Goal: Use online tool/utility: Utilize a website feature to perform a specific function

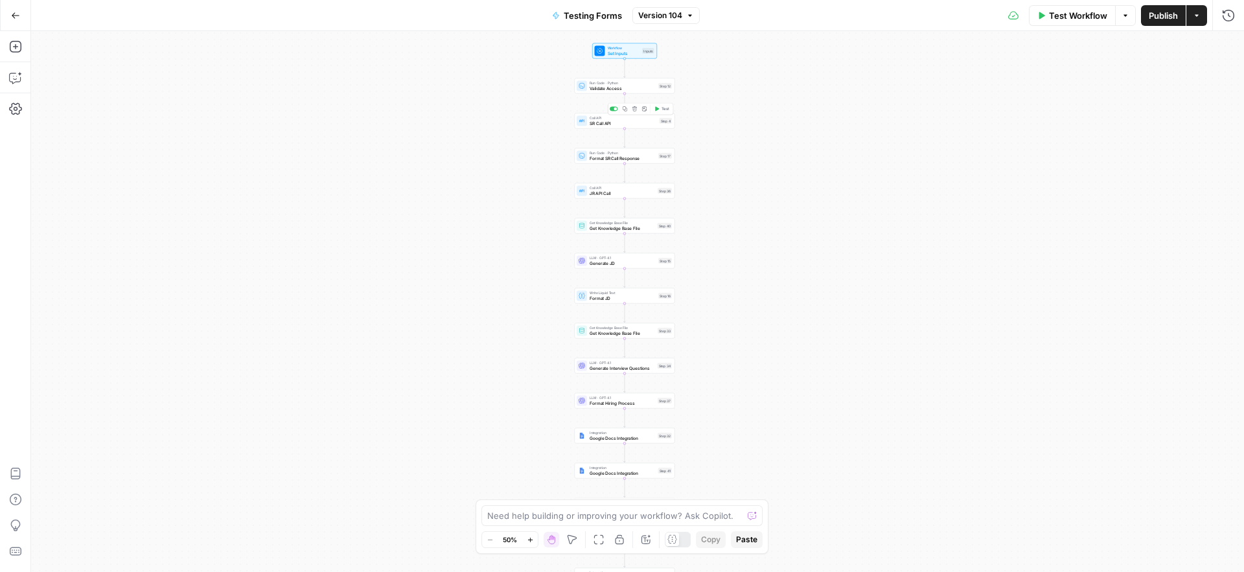
click at [594, 123] on span "SR Call API" at bounding box center [622, 123] width 67 height 6
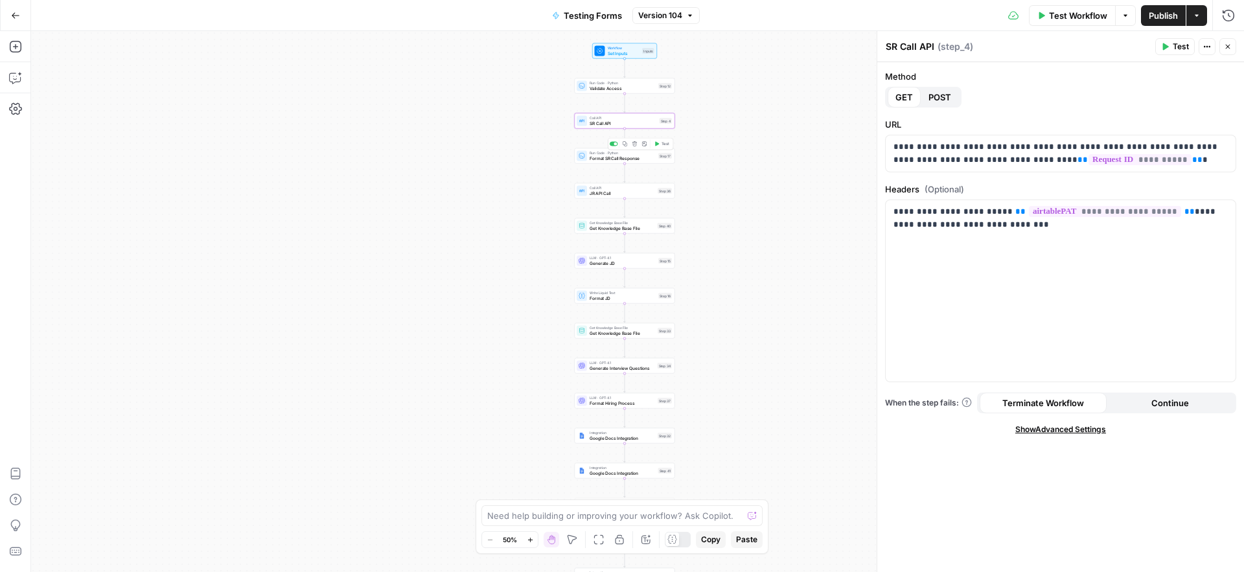
click at [597, 159] on span "Format SR Call Response" at bounding box center [622, 158] width 66 height 6
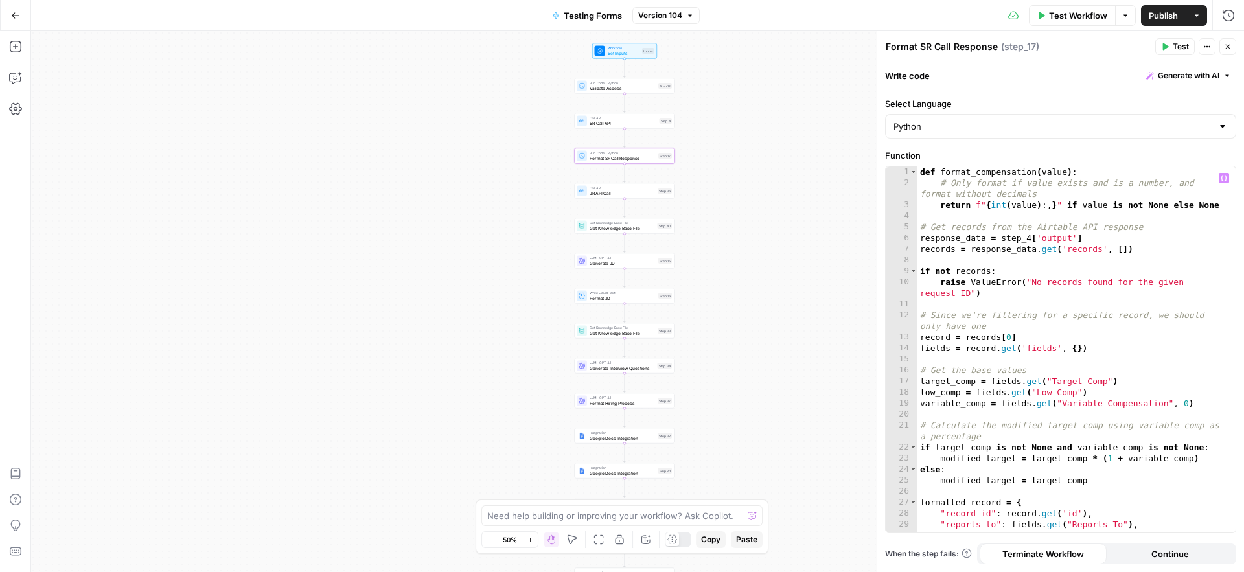
type textarea "**********"
click at [1146, 350] on div "def format_compensation ( value ) : # Only format if value exists and is a numb…" at bounding box center [1071, 360] width 308 height 388
click at [1100, 128] on input "Select Language" at bounding box center [1052, 126] width 319 height 13
type input "Python"
click at [1065, 100] on label "Select Language" at bounding box center [1060, 103] width 351 height 13
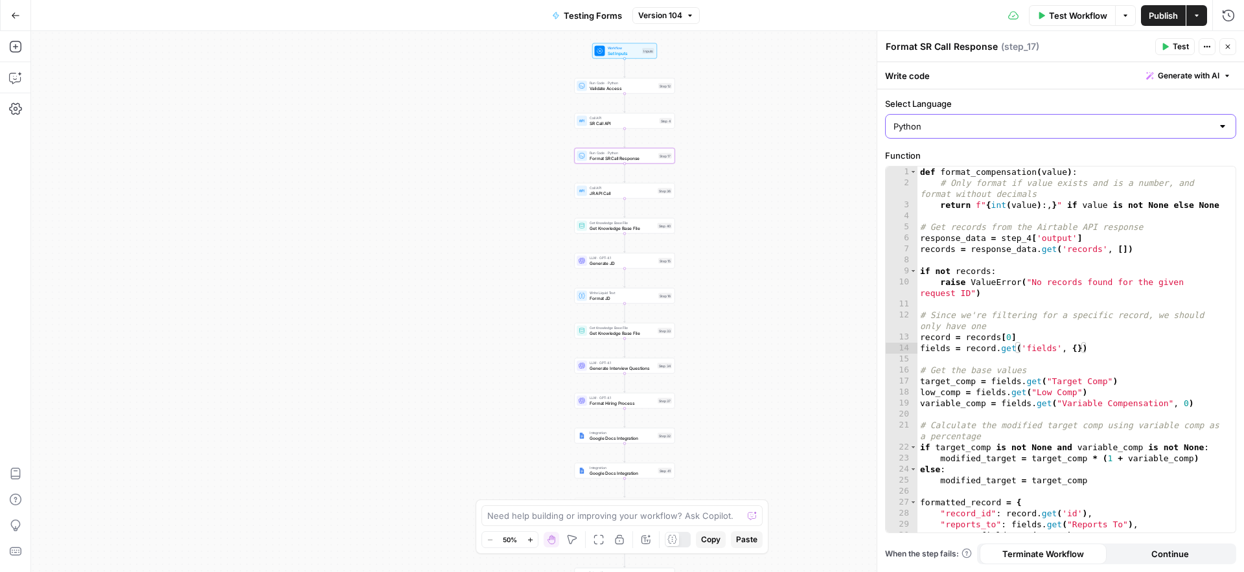
click at [1065, 120] on input "Python" at bounding box center [1052, 126] width 319 height 13
type input "Python"
click at [1073, 98] on label "Select Language" at bounding box center [1060, 103] width 351 height 13
click at [1073, 120] on input "Python" at bounding box center [1052, 126] width 319 height 13
type input "Python"
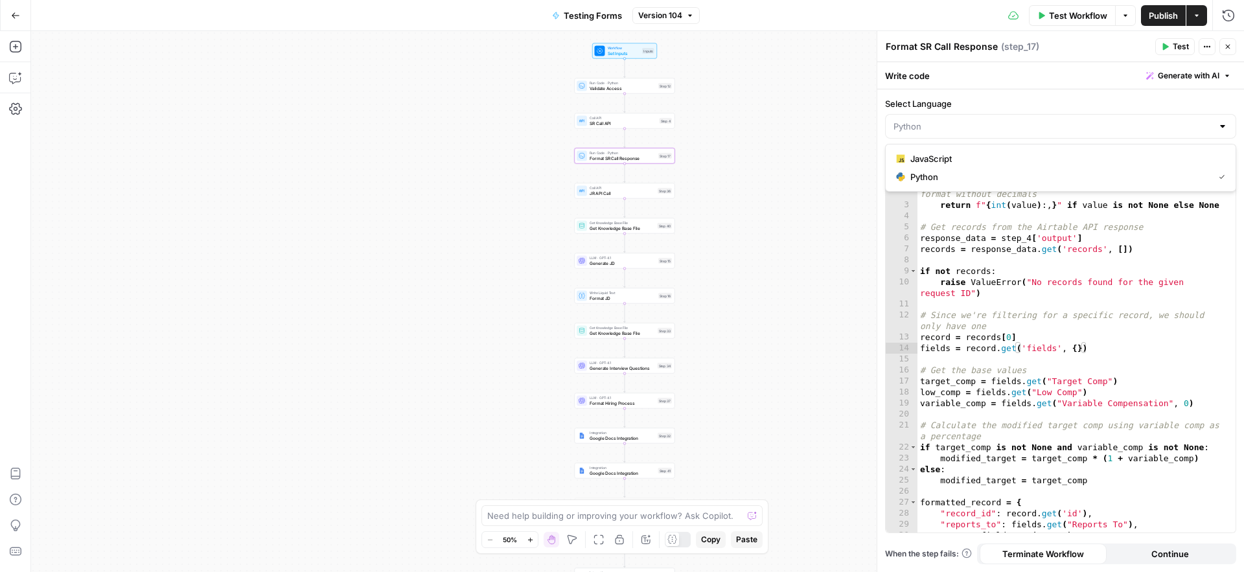
type textarea "**********"
click at [1016, 334] on div "def format_compensation ( value ) : # Only format if value exists and is a numb…" at bounding box center [1071, 360] width 308 height 388
click at [15, 49] on icon "button" at bounding box center [15, 46] width 13 height 13
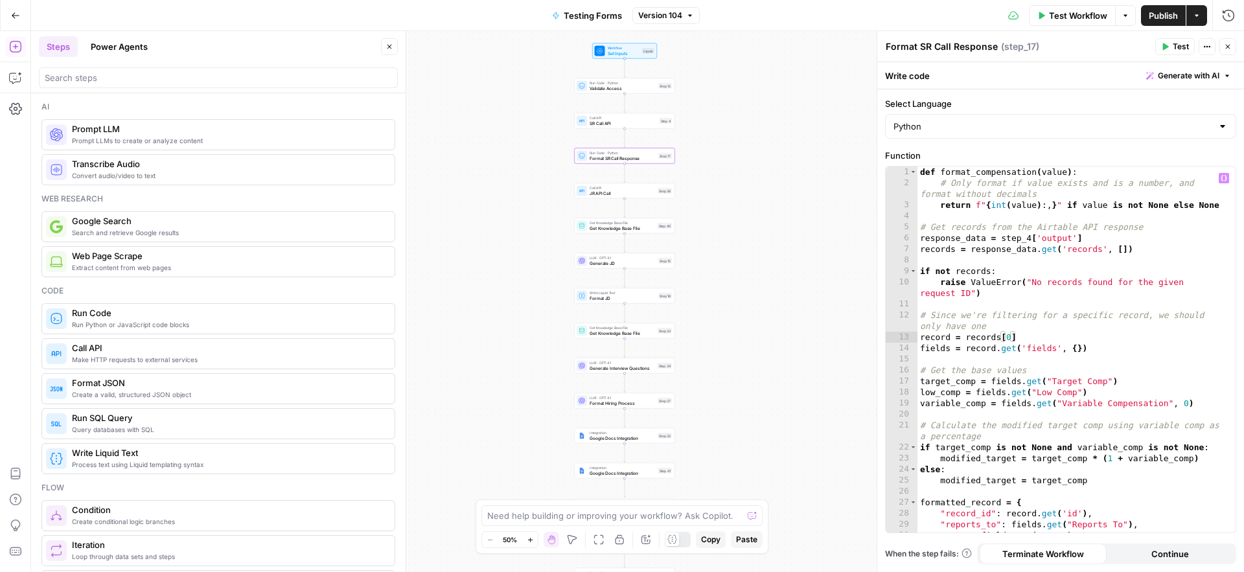
click at [1012, 256] on div "def format_compensation ( value ) : # Only format if value exists and is a numb…" at bounding box center [1071, 360] width 308 height 388
click at [626, 144] on icon "button" at bounding box center [624, 143] width 5 height 5
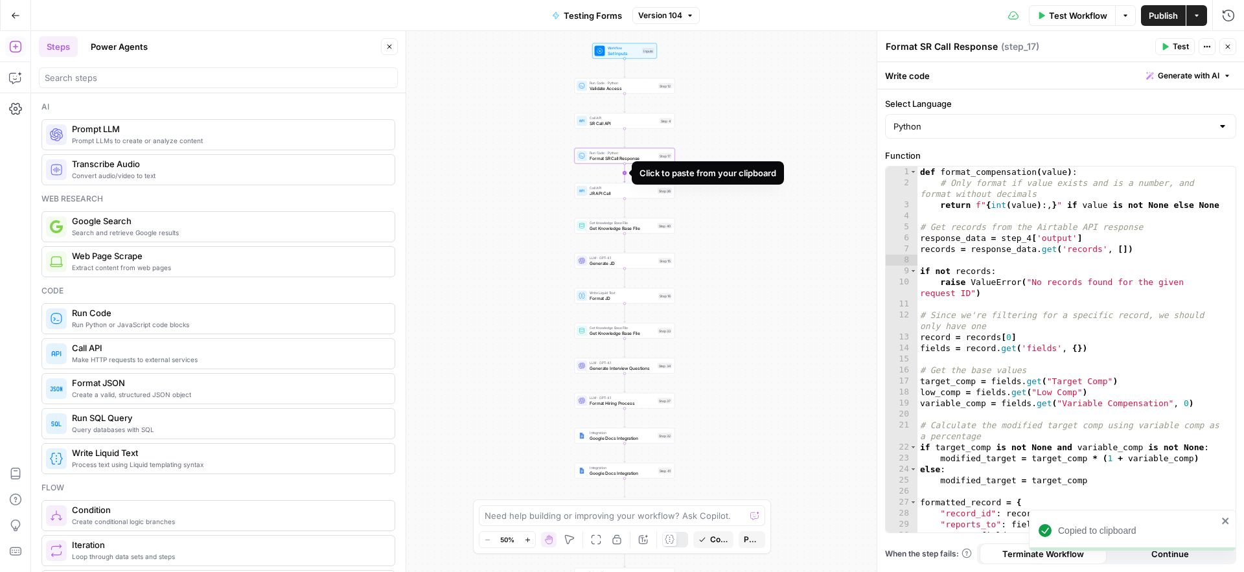
click at [625, 172] on icon "Edge from step_17 to step_36" at bounding box center [625, 173] width 2 height 19
click at [602, 194] on span "Format SR Call Response" at bounding box center [621, 193] width 65 height 6
click at [955, 127] on input "Select Language" at bounding box center [1052, 126] width 319 height 13
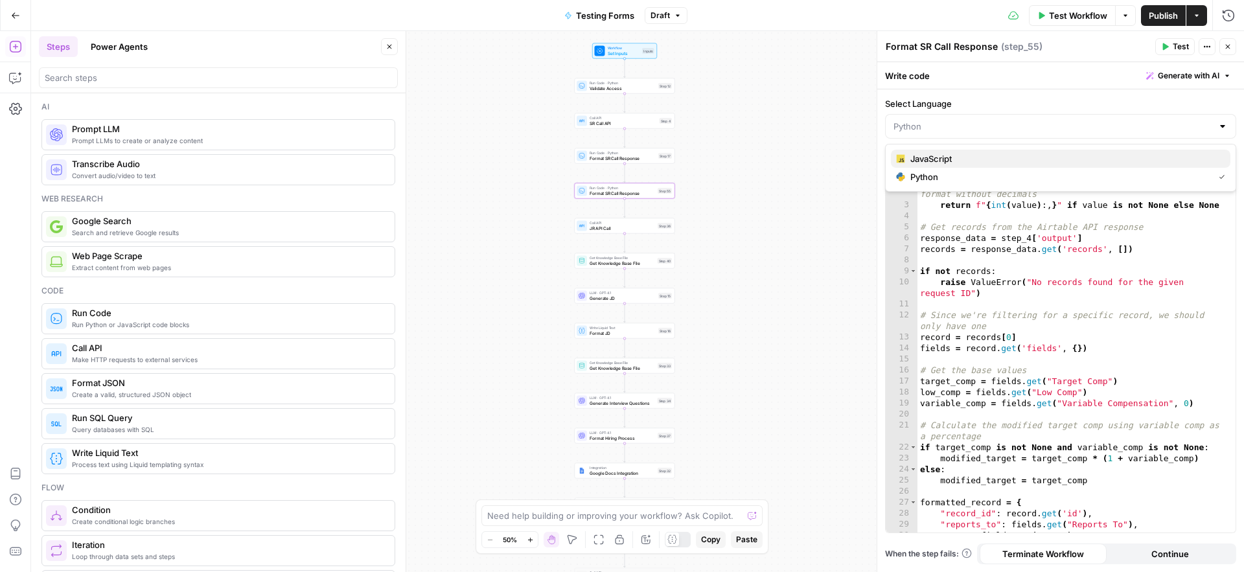
click at [950, 156] on span "JavaScript" at bounding box center [1065, 158] width 310 height 13
type input "JavaScript"
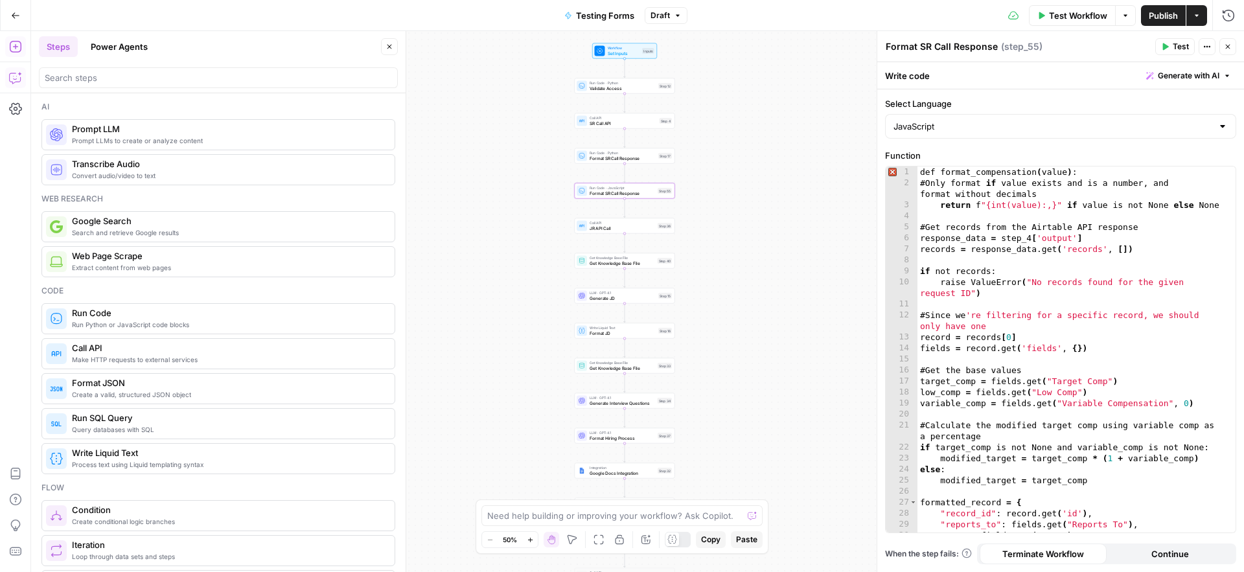
click at [19, 74] on icon "button" at bounding box center [19, 74] width 5 height 5
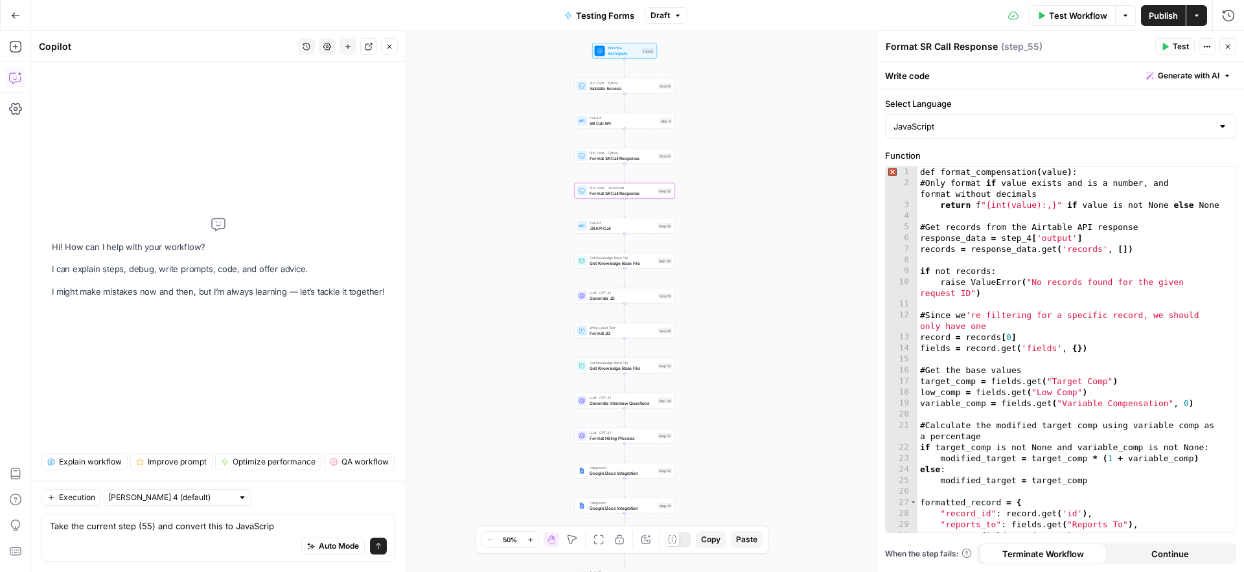
type textarea "Take the current step (55) and convert this to JavaScript"
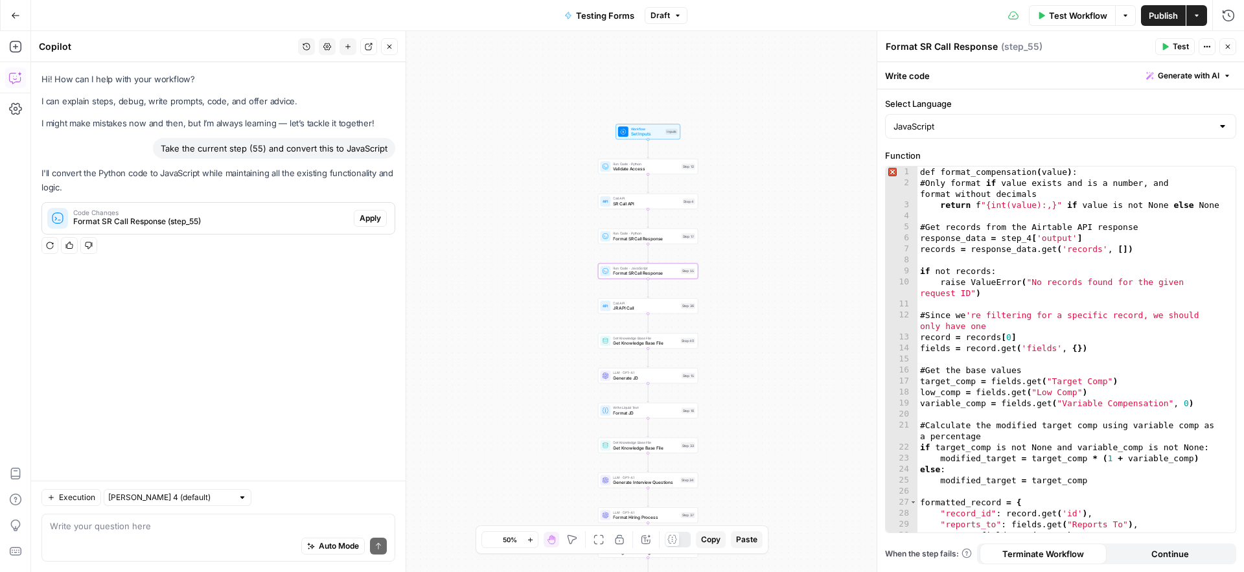
click at [372, 217] on span "Apply" at bounding box center [369, 218] width 21 height 12
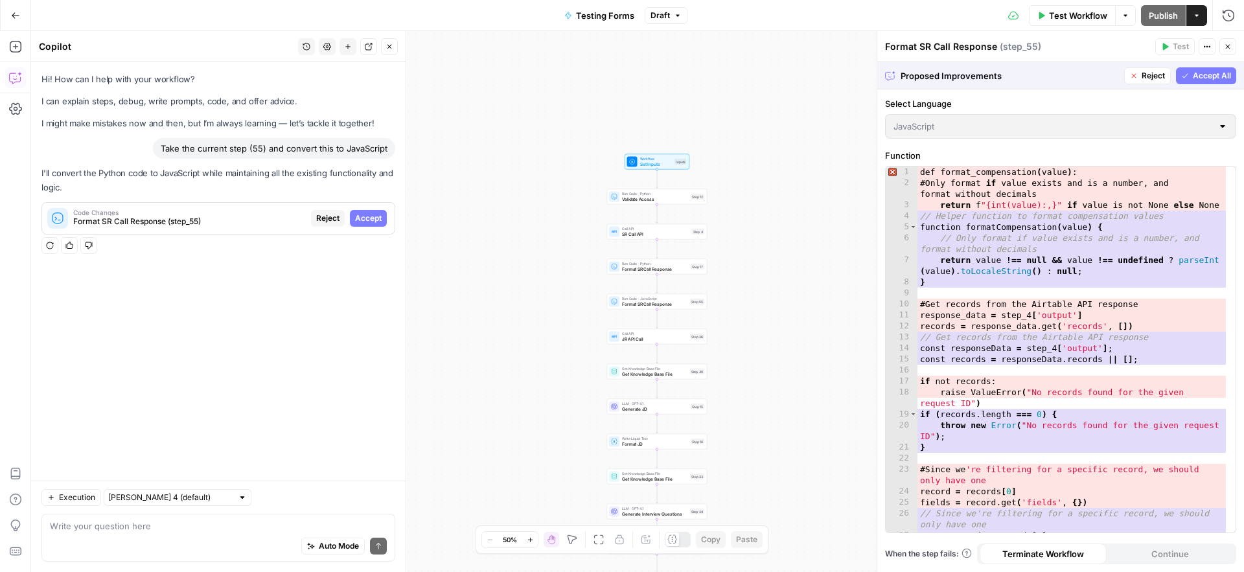
click at [1217, 73] on span "Accept All" at bounding box center [1211, 76] width 38 height 12
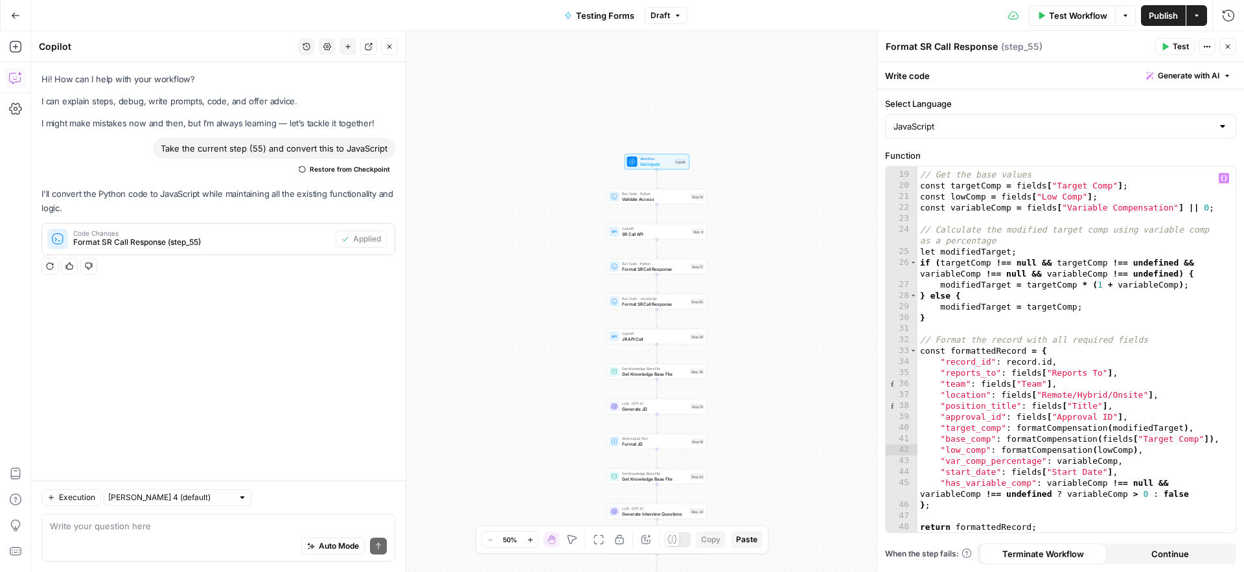
scroll to position [240, 0]
click at [1079, 370] on div "// Get the base values const targetComp = fields [ "Target Comp" ] ; const lowC…" at bounding box center [1071, 352] width 308 height 388
type textarea "**********"
